Goal: Task Accomplishment & Management: Use online tool/utility

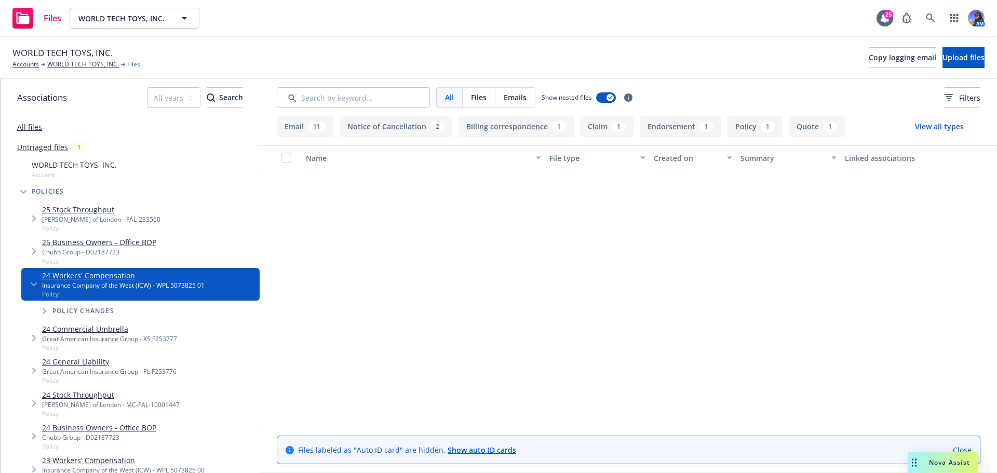
scroll to position [615, 0]
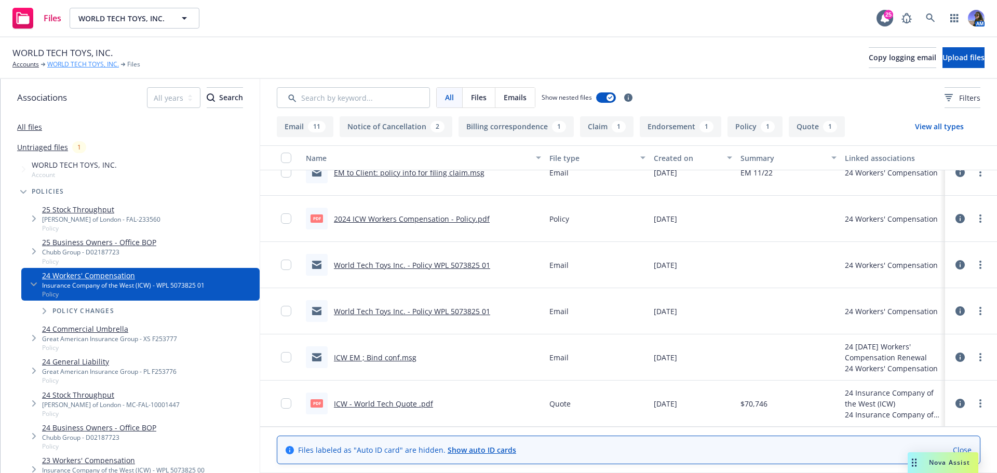
click at [97, 67] on link "WORLD TECH TOYS, INC." at bounding box center [83, 64] width 72 height 9
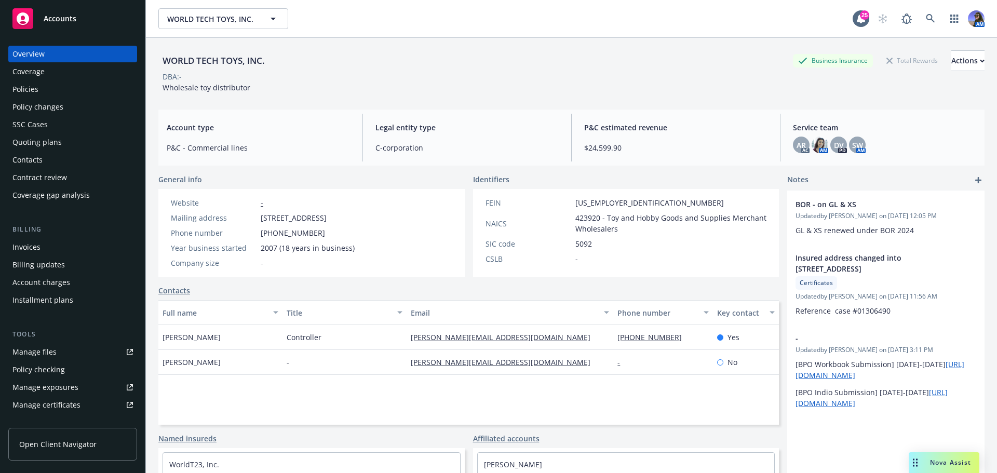
click at [53, 138] on div "Quoting plans" at bounding box center [36, 142] width 49 height 17
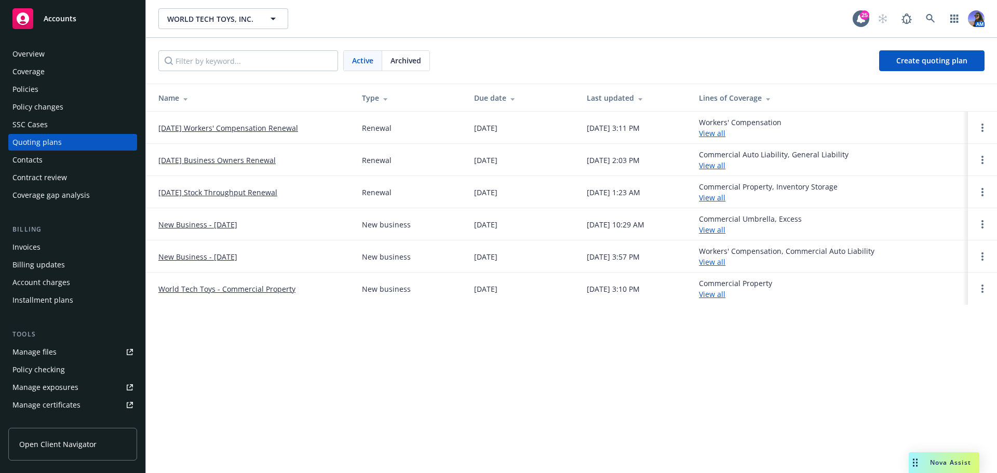
click at [172, 127] on link "[DATE] Workers' Compensation Renewal" at bounding box center [228, 128] width 140 height 11
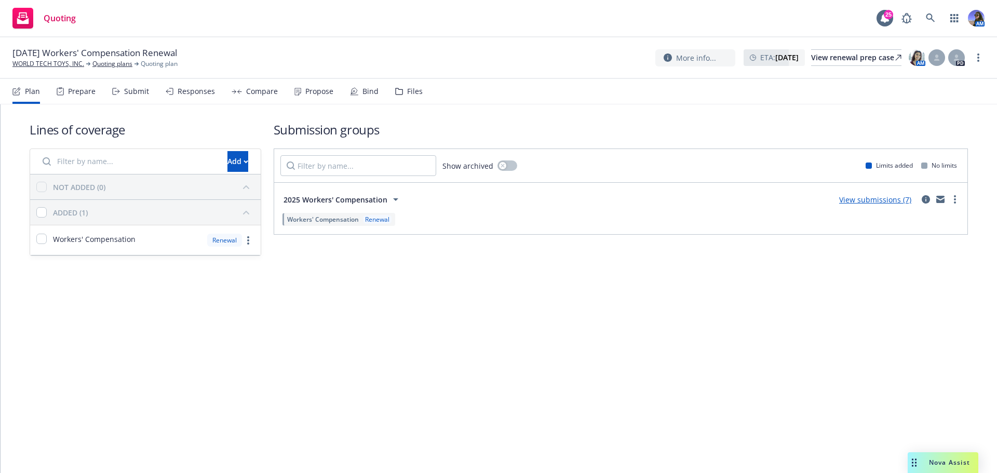
click at [137, 99] on div "Submit" at bounding box center [130, 91] width 37 height 25
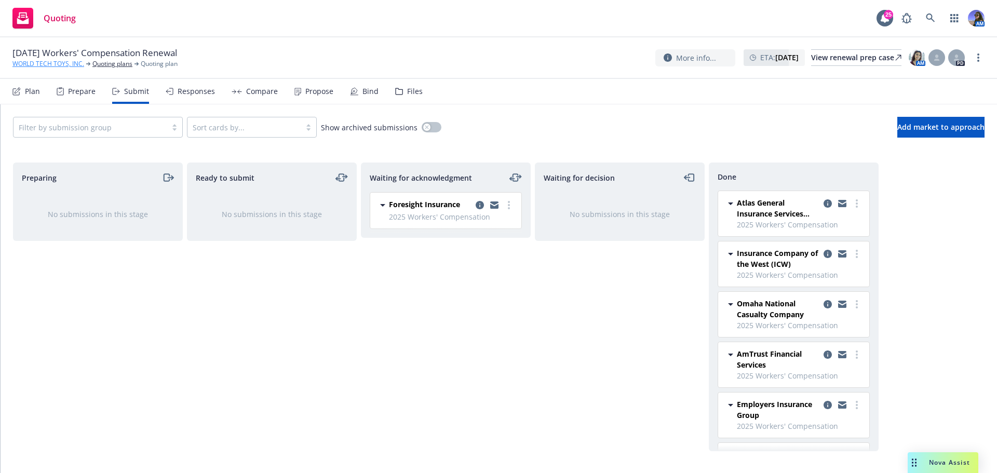
click at [46, 64] on link "WORLD TECH TOYS, INC." at bounding box center [48, 63] width 72 height 9
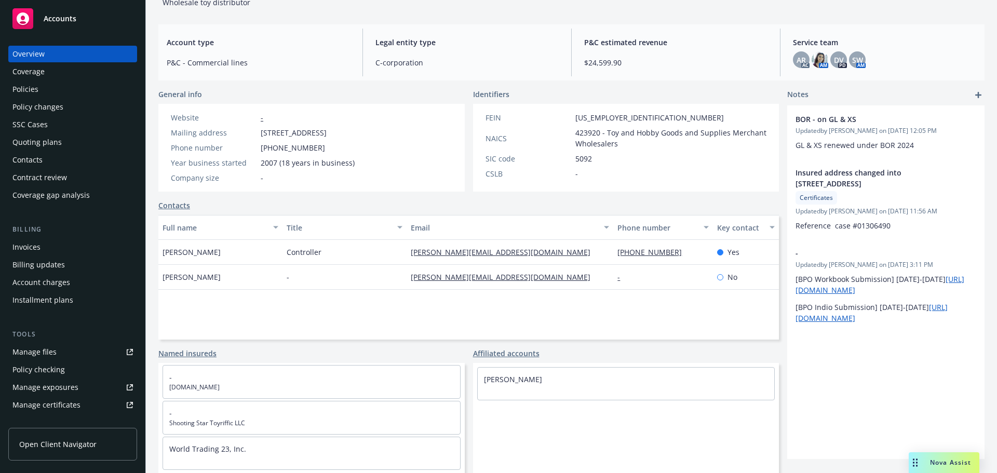
scroll to position [74, 0]
click at [43, 86] on div "Policies" at bounding box center [72, 89] width 120 height 17
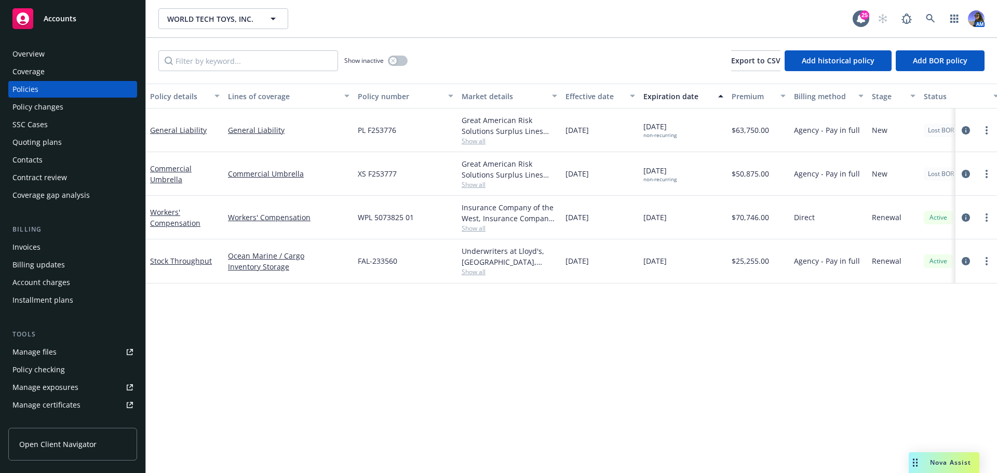
click at [77, 139] on div "Quoting plans" at bounding box center [72, 142] width 120 height 17
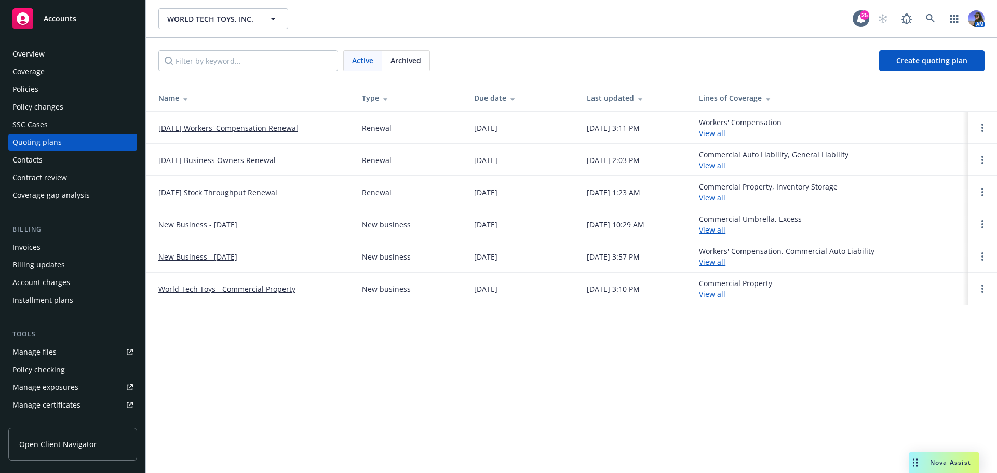
click at [255, 129] on link "[DATE] Workers' Compensation Renewal" at bounding box center [228, 128] width 140 height 11
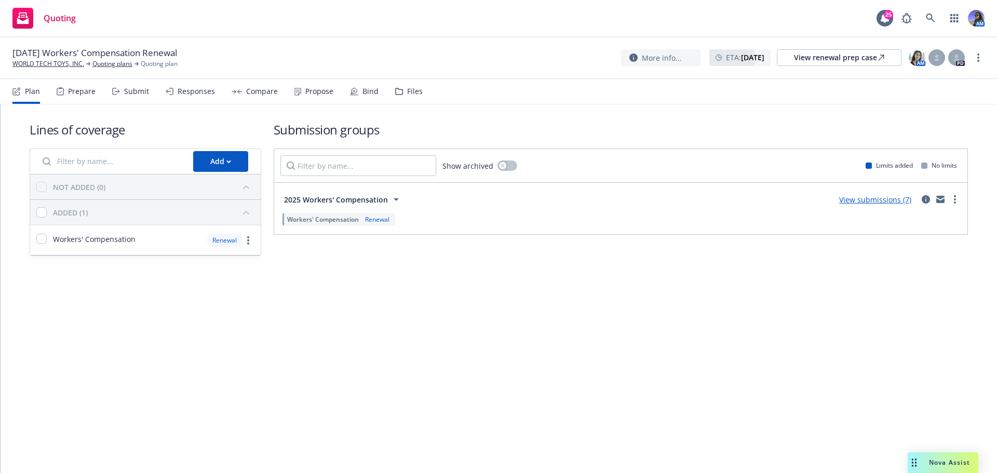
click at [407, 88] on div "Files" at bounding box center [415, 91] width 16 height 8
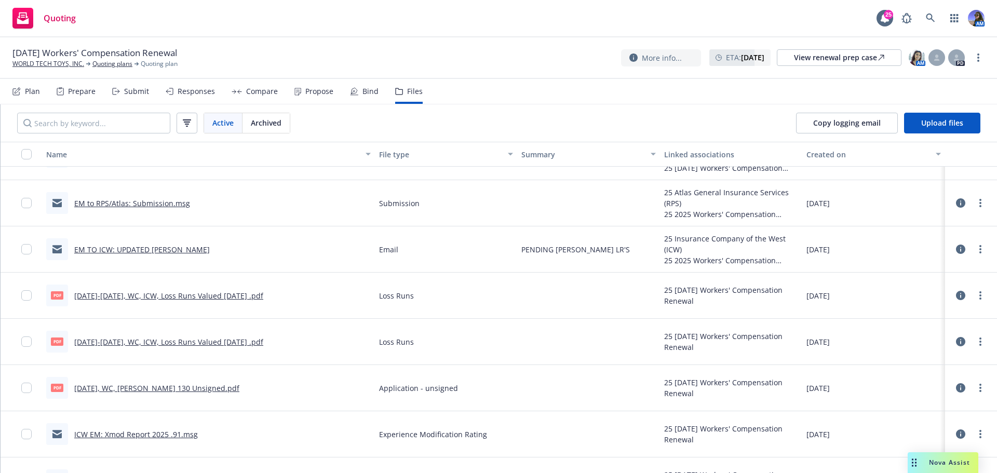
scroll to position [703, 0]
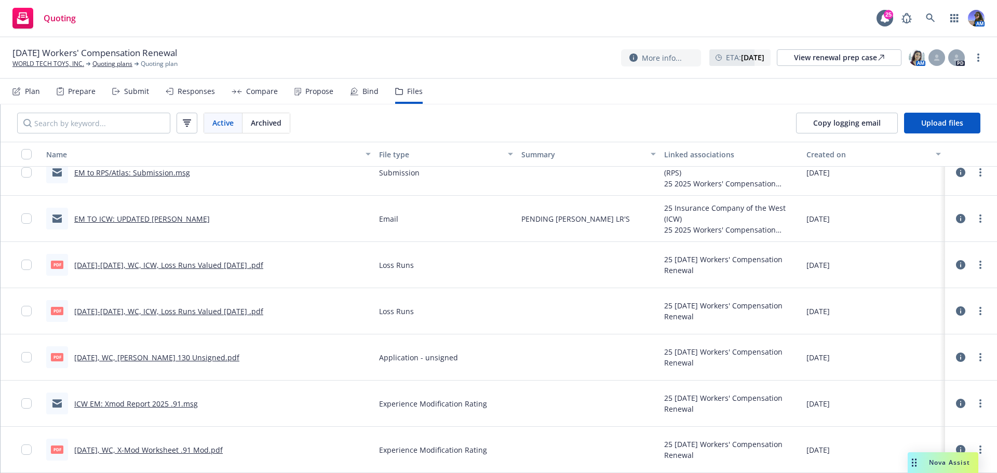
click at [141, 361] on link "[DATE], WC, [PERSON_NAME] 130 Unsigned.pdf" at bounding box center [156, 358] width 165 height 10
click at [58, 61] on link "WORLD TECH TOYS, INC." at bounding box center [48, 63] width 72 height 9
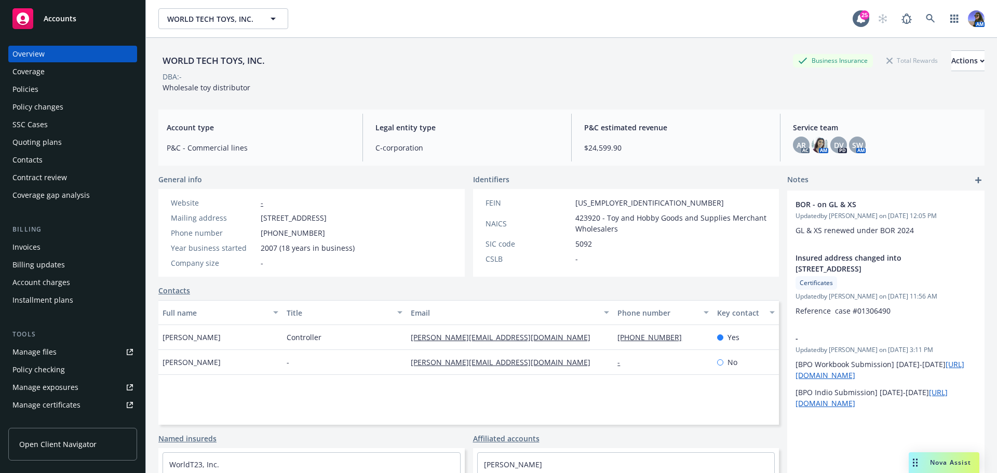
click at [912, 458] on div "Drag to move" at bounding box center [915, 462] width 13 height 21
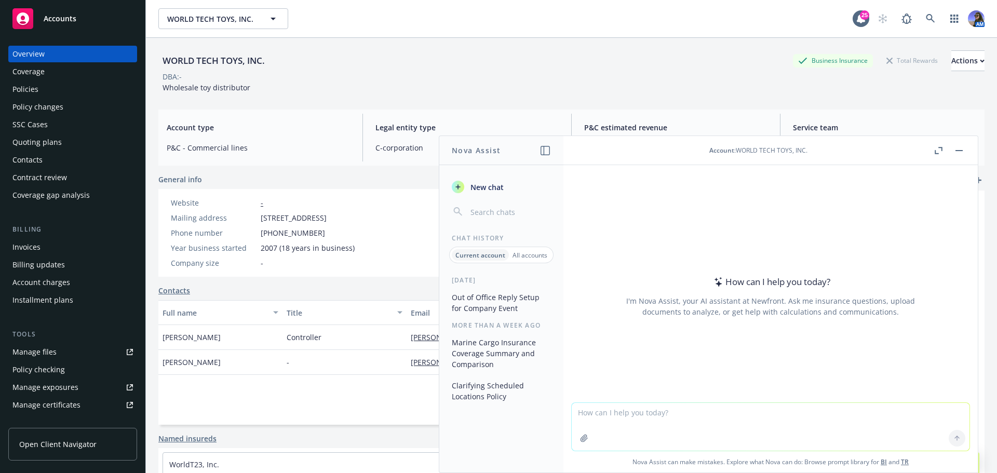
click at [698, 421] on textarea at bounding box center [771, 427] width 398 height 48
type textarea "r"
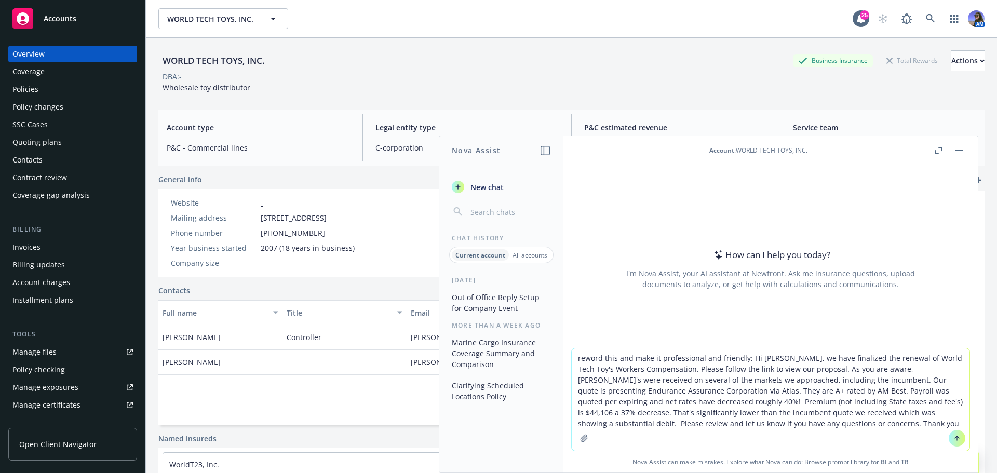
type textarea "reword this and make it professional and friendly; Hi [PERSON_NAME], we have fi…"
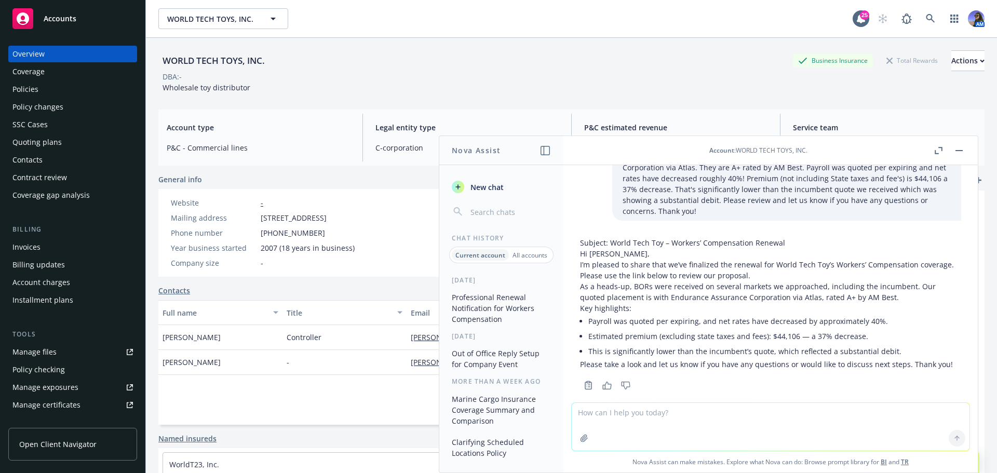
scroll to position [63, 0]
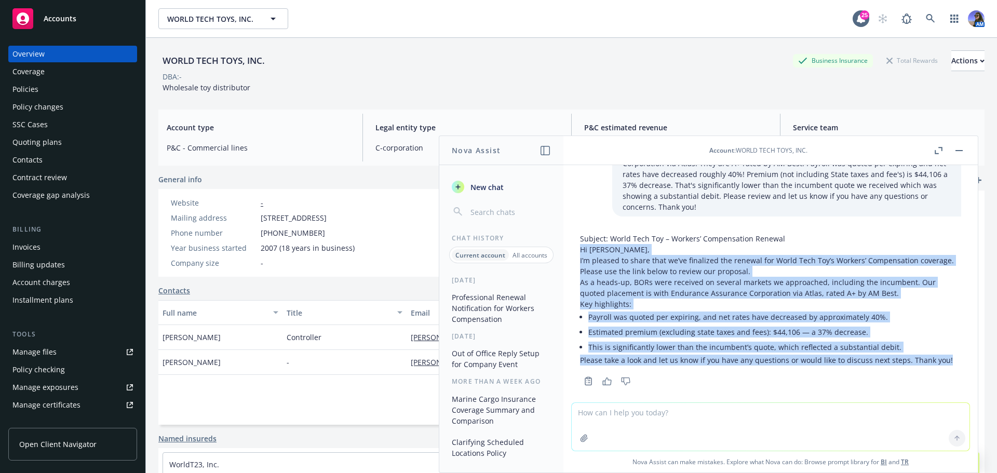
drag, startPoint x: 943, startPoint y: 350, endPoint x: 581, endPoint y: 242, distance: 377.8
click at [581, 242] on div "Subject: World Tech Toy – Workers’ Compensation Renewal Hi [PERSON_NAME], I’m p…" at bounding box center [770, 299] width 381 height 132
copy div "Hi [PERSON_NAME], I’m pleased to share that we’ve finalized the renewal for Wor…"
click at [959, 147] on button "button" at bounding box center [959, 150] width 12 height 12
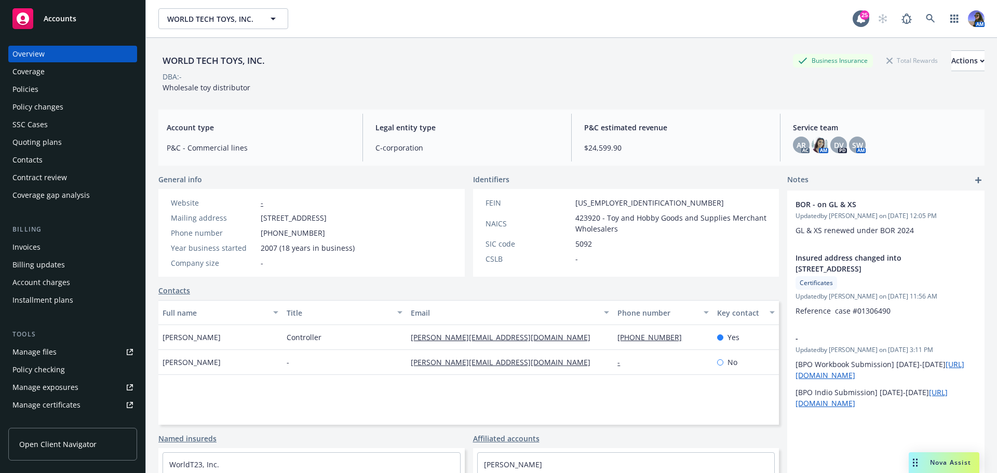
click at [64, 140] on div "Quoting plans" at bounding box center [72, 142] width 120 height 17
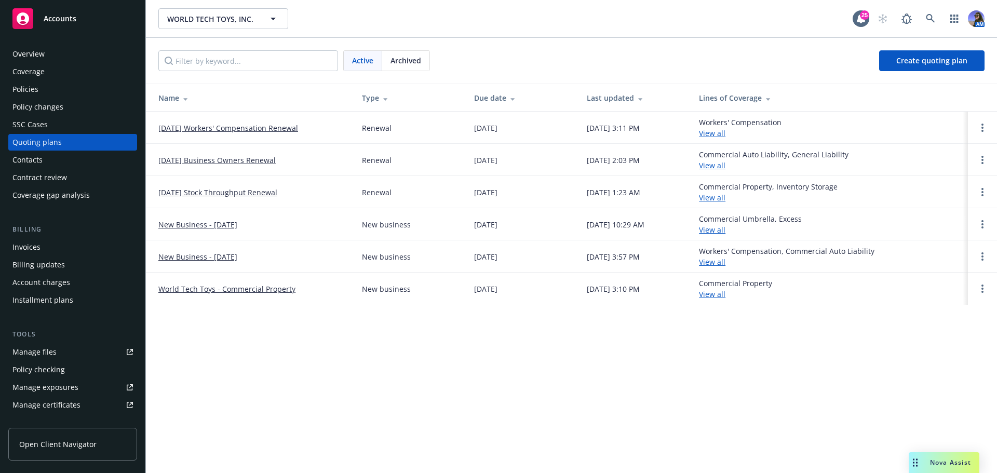
click at [224, 126] on link "[DATE] Workers' Compensation Renewal" at bounding box center [228, 128] width 140 height 11
